Goal: Navigation & Orientation: Find specific page/section

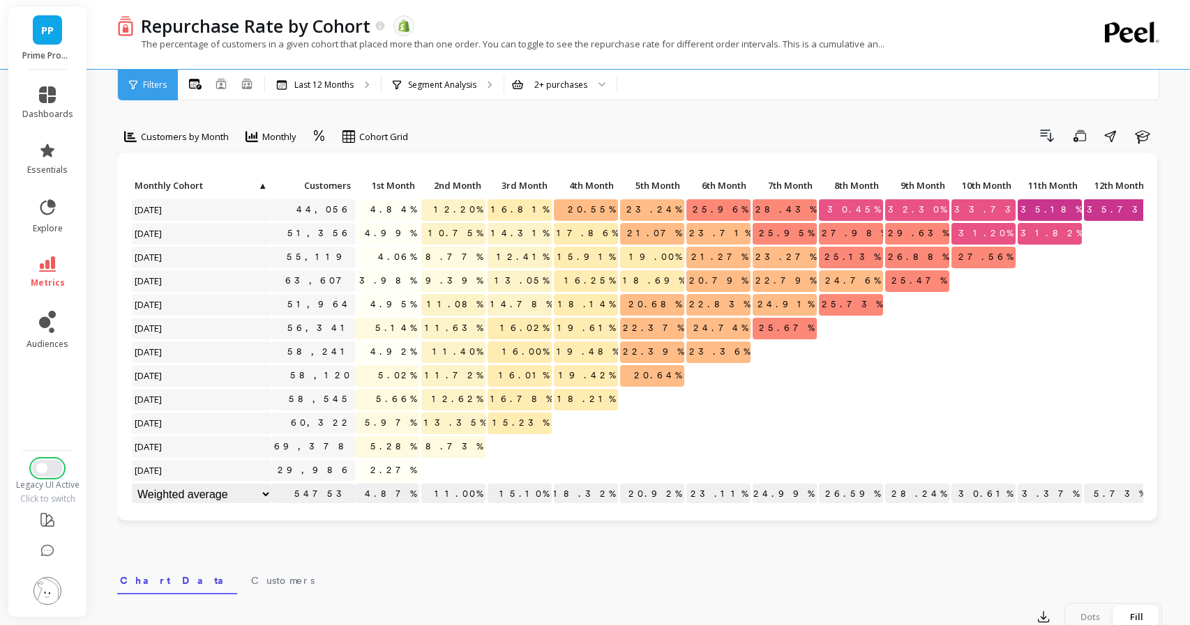
click at [50, 469] on button "Switch to New UI" at bounding box center [47, 468] width 31 height 17
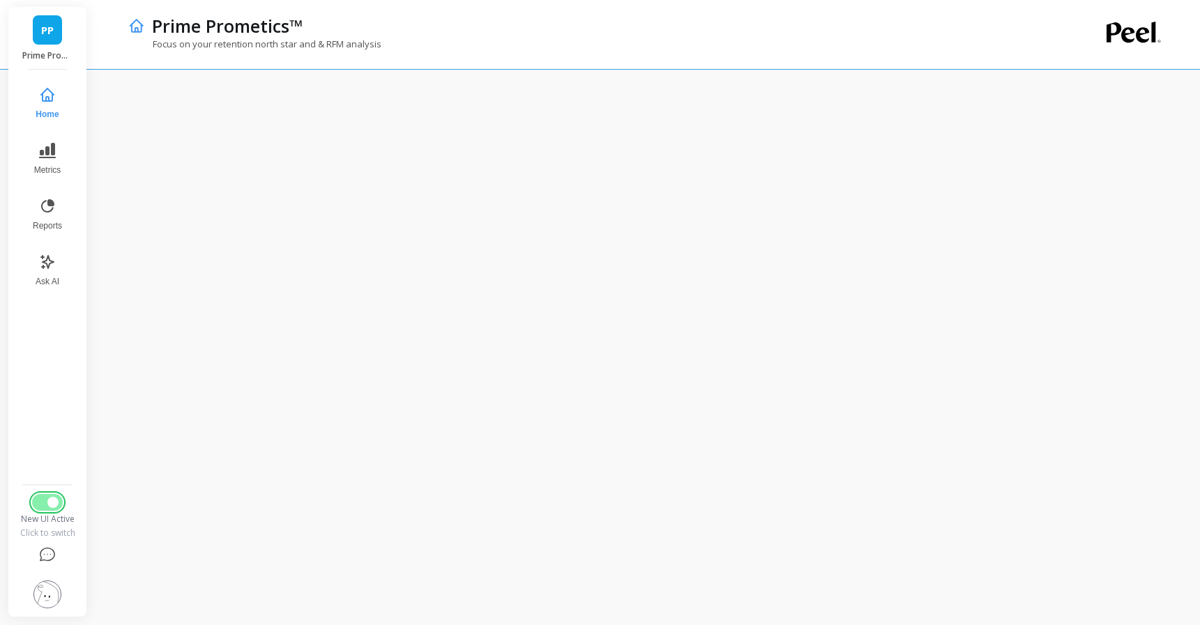
click at [47, 496] on button "Switch to Legacy UI" at bounding box center [47, 502] width 31 height 17
